Goal: Information Seeking & Learning: Learn about a topic

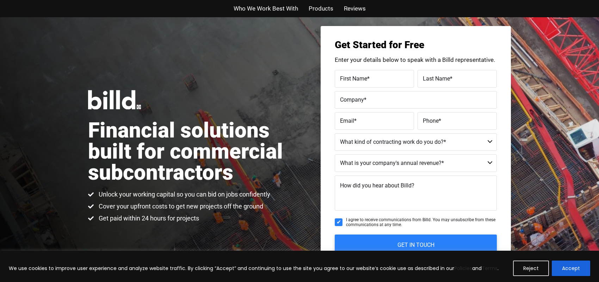
scroll to position [35, 0]
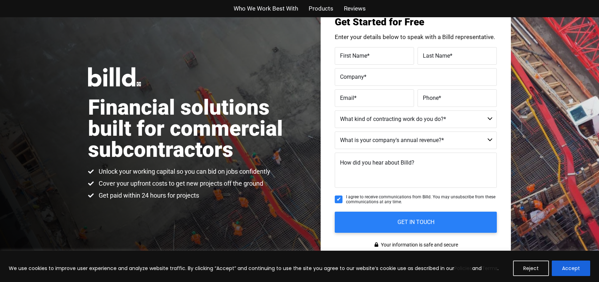
click at [278, 8] on span "Who We Work Best With" at bounding box center [266, 9] width 64 height 10
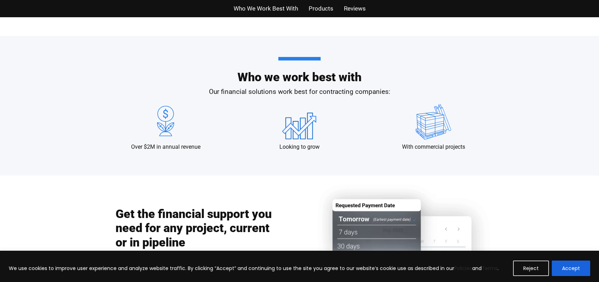
scroll to position [681, 0]
